Goal: Transaction & Acquisition: Purchase product/service

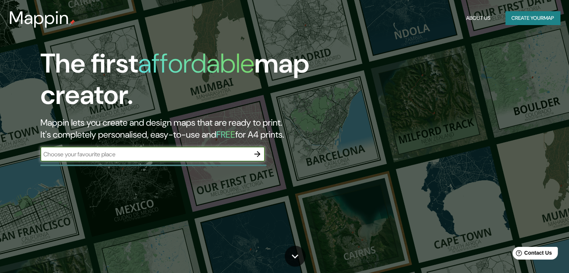
click at [527, 16] on button "Create your map" at bounding box center [532, 18] width 55 height 14
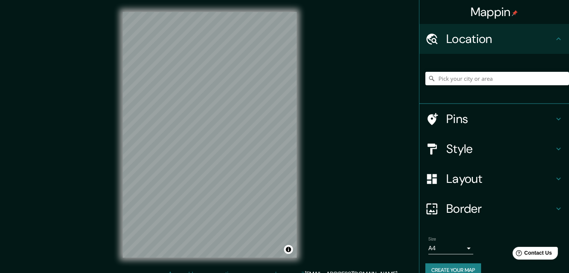
click at [471, 157] on div "Style" at bounding box center [494, 149] width 150 height 30
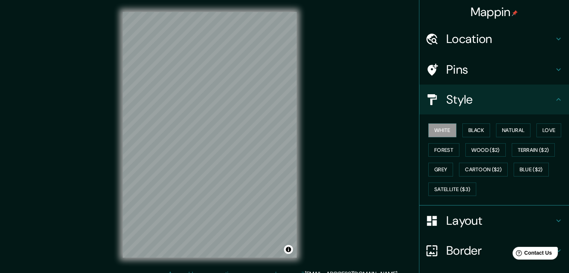
click at [456, 219] on h4 "Layout" at bounding box center [500, 220] width 108 height 15
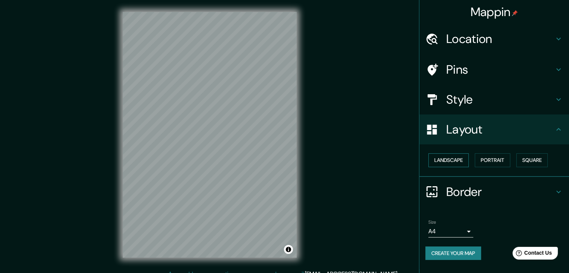
click at [462, 163] on button "Landscape" at bounding box center [448, 160] width 40 height 14
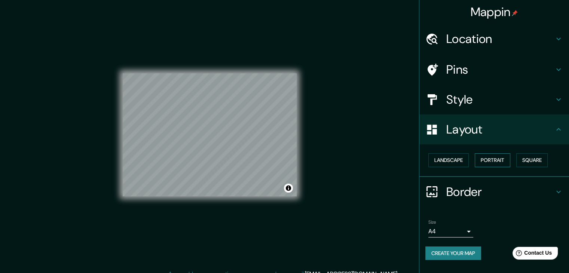
click at [489, 161] on button "Portrait" at bounding box center [493, 160] width 36 height 14
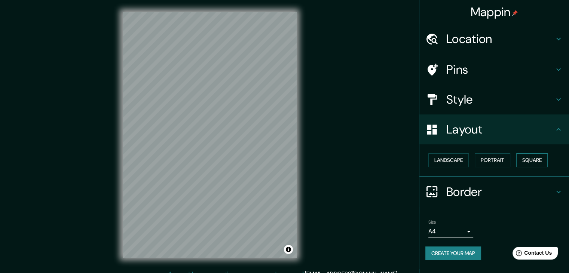
click at [530, 157] on button "Square" at bounding box center [531, 160] width 31 height 14
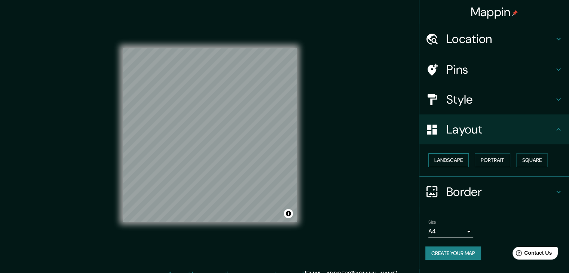
click at [459, 156] on button "Landscape" at bounding box center [448, 160] width 40 height 14
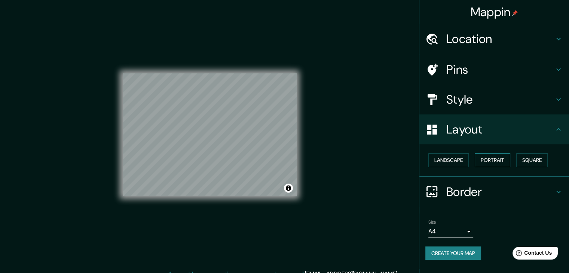
click at [484, 162] on button "Portrait" at bounding box center [493, 160] width 36 height 14
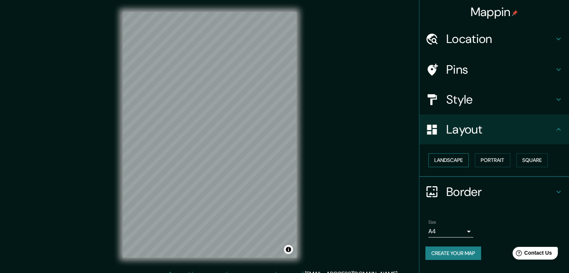
click at [455, 159] on button "Landscape" at bounding box center [448, 160] width 40 height 14
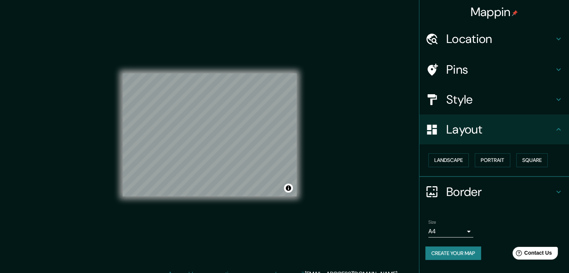
click at [470, 36] on h4 "Location" at bounding box center [500, 38] width 108 height 15
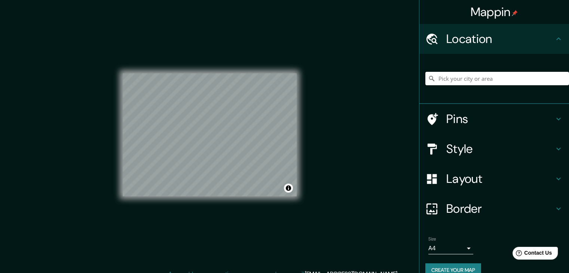
click at [461, 76] on input "Pick your city or area" at bounding box center [497, 78] width 144 height 13
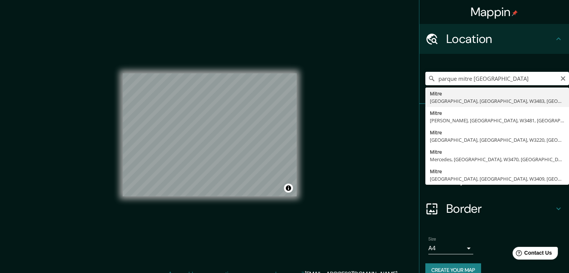
type input "[GEOGRAPHIC_DATA][PERSON_NAME][GEOGRAPHIC_DATA], [GEOGRAPHIC_DATA], W3483, [GEO…"
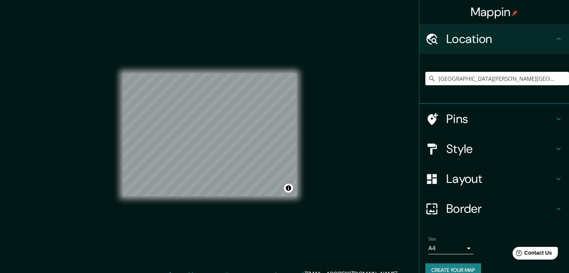
click at [459, 145] on h4 "Style" at bounding box center [500, 148] width 108 height 15
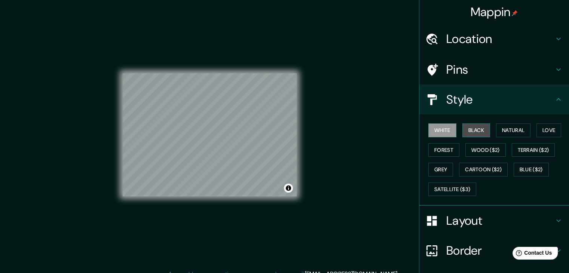
click at [467, 128] on button "Black" at bounding box center [476, 130] width 28 height 14
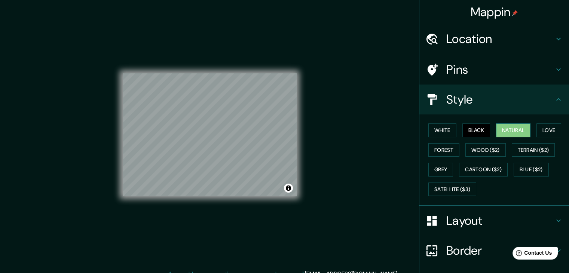
click at [496, 132] on button "Natural" at bounding box center [513, 130] width 34 height 14
click at [532, 122] on div "White Black Natural Love Forest Wood ($2) Terrain ($2) Grey Cartoon ($2) Blue (…" at bounding box center [497, 159] width 144 height 79
click at [536, 125] on button "Love" at bounding box center [548, 130] width 25 height 14
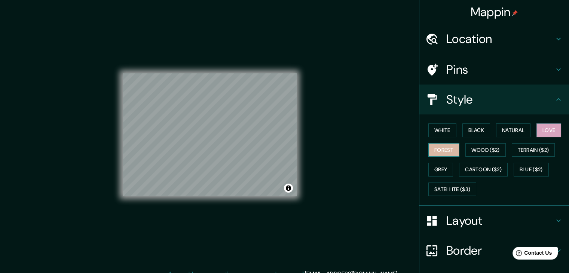
click at [434, 145] on button "Forest" at bounding box center [443, 150] width 31 height 14
click at [474, 150] on button "Wood ($2)" at bounding box center [485, 150] width 40 height 14
click at [502, 153] on div "White Black Natural Love Forest Wood ($2) Terrain ($2) Grey Cartoon ($2) Blue (…" at bounding box center [497, 159] width 144 height 79
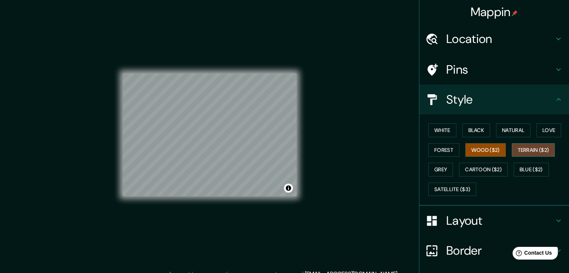
click at [512, 155] on button "Terrain ($2)" at bounding box center [533, 150] width 43 height 14
click at [519, 169] on button "Blue ($2)" at bounding box center [531, 170] width 35 height 14
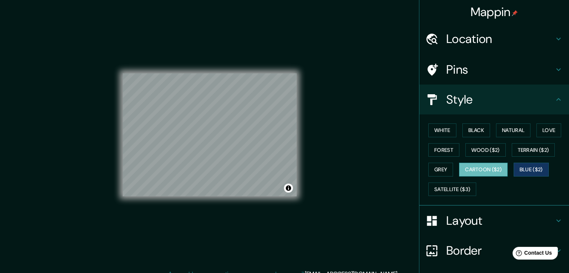
click at [489, 167] on button "Cartoon ($2)" at bounding box center [483, 170] width 49 height 14
click at [438, 169] on button "Grey" at bounding box center [440, 170] width 25 height 14
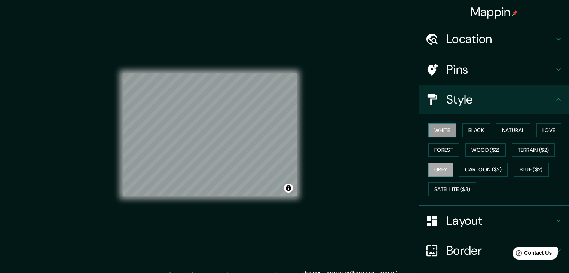
click at [445, 134] on button "White" at bounding box center [442, 130] width 28 height 14
click at [469, 132] on button "Black" at bounding box center [476, 130] width 28 height 14
click at [447, 132] on button "White" at bounding box center [442, 130] width 28 height 14
click at [439, 169] on button "Grey" at bounding box center [440, 170] width 25 height 14
